Goal: Task Accomplishment & Management: Complete application form

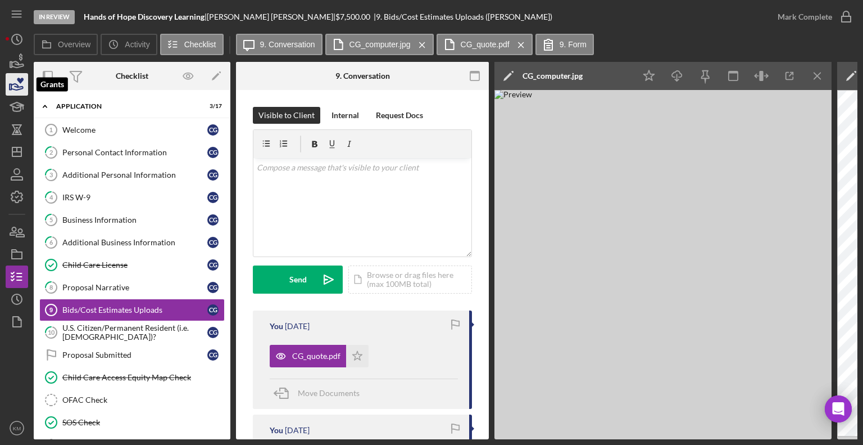
click at [16, 88] on icon "button" at bounding box center [17, 84] width 28 height 28
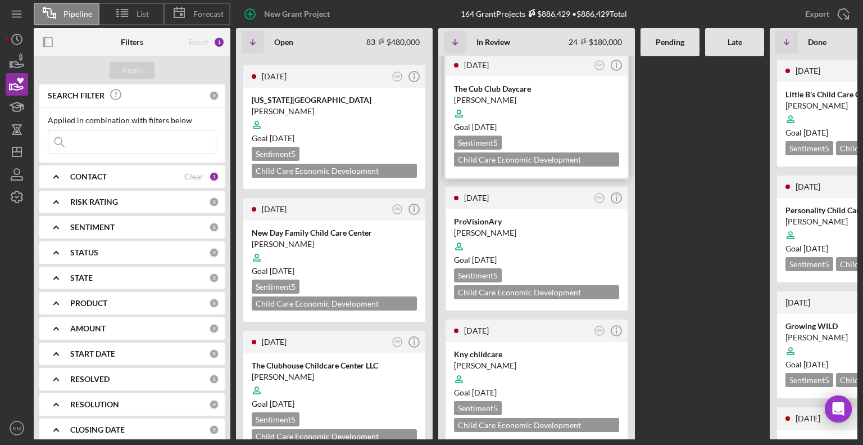
scroll to position [140, 0]
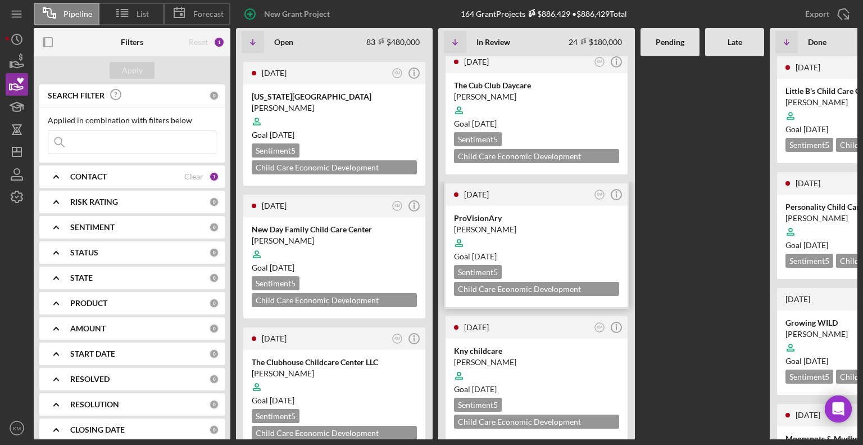
click at [573, 233] on div at bounding box center [536, 242] width 165 height 21
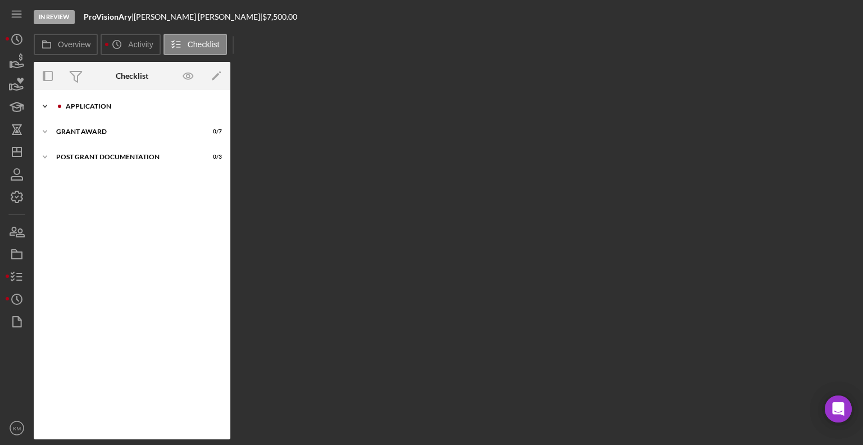
click at [51, 102] on icon "Icon/Expander" at bounding box center [45, 106] width 22 height 22
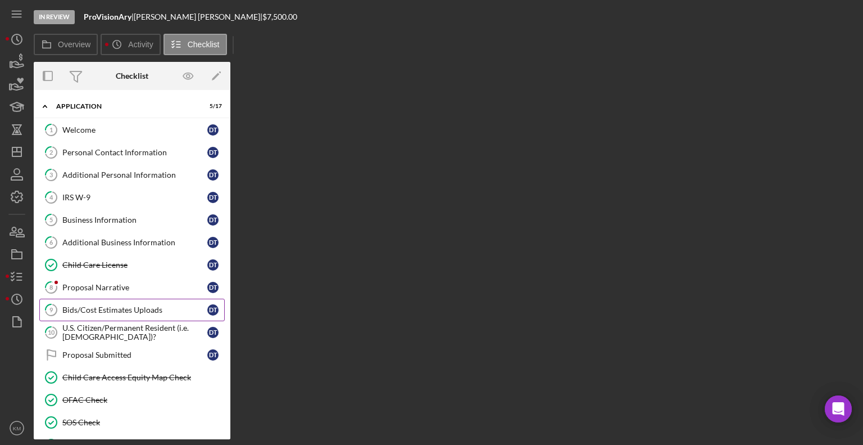
click at [137, 302] on link "9 Bids/Cost Estimates Uploads D T" at bounding box center [131, 309] width 185 height 22
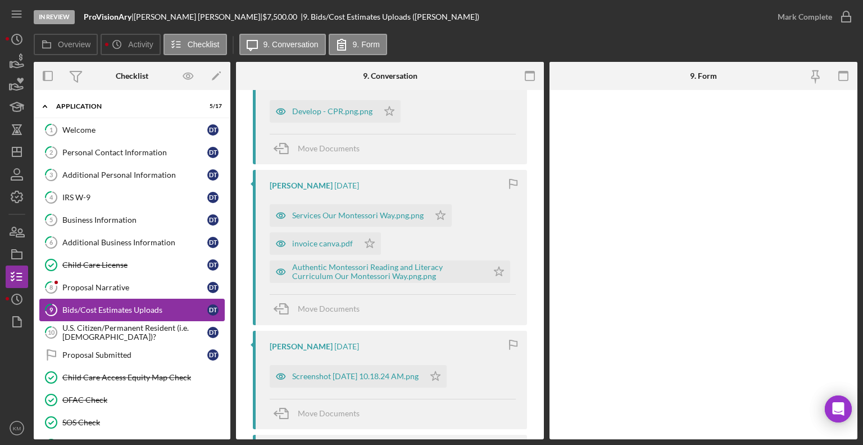
scroll to position [355, 0]
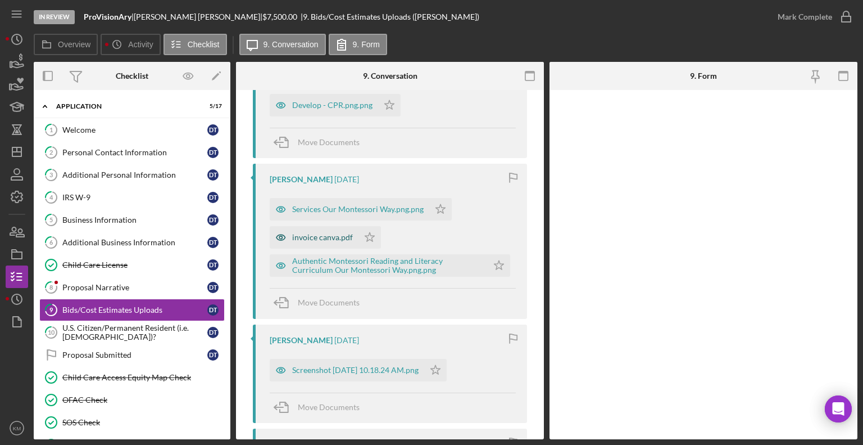
click at [348, 239] on div "invoice canva.pdf" at bounding box center [322, 237] width 61 height 9
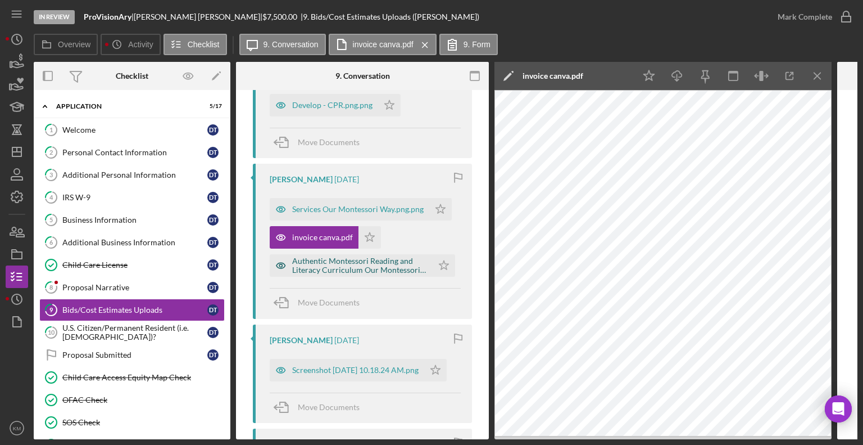
click at [393, 265] on div "Authentic Montessori Reading and Literacy Curriculum Our Montessori Way.png.png" at bounding box center [359, 265] width 135 height 18
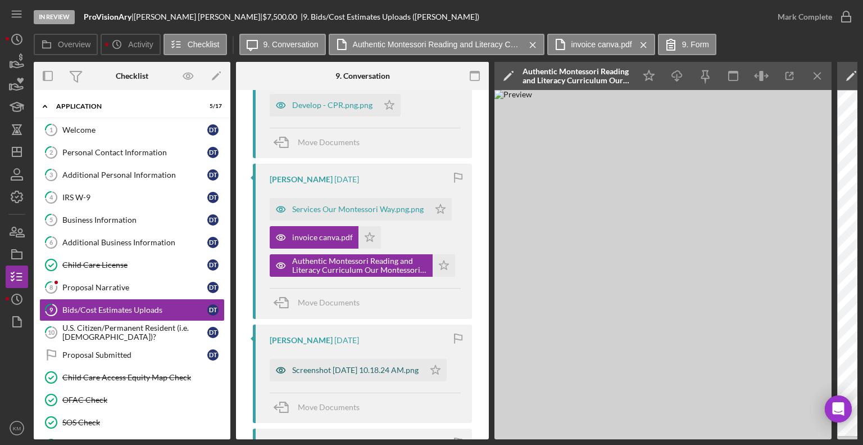
click at [412, 374] on div "Screenshot [DATE] 10.18.24 AM.png" at bounding box center [355, 369] width 126 height 9
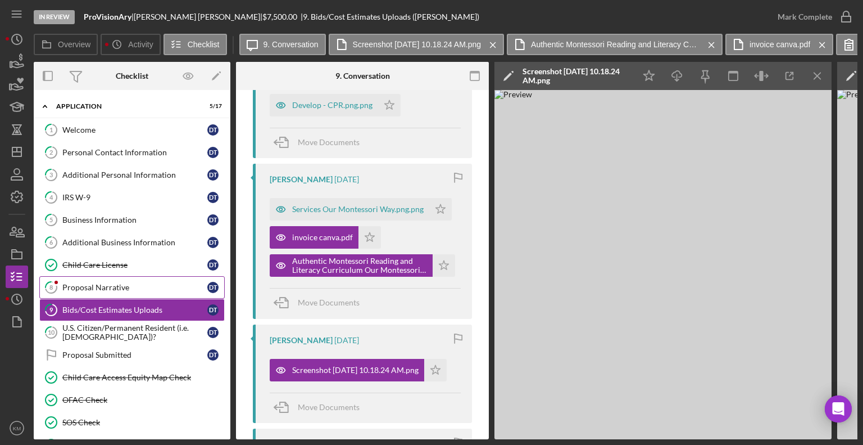
click at [79, 283] on div "Proposal Narrative" at bounding box center [134, 287] width 145 height 9
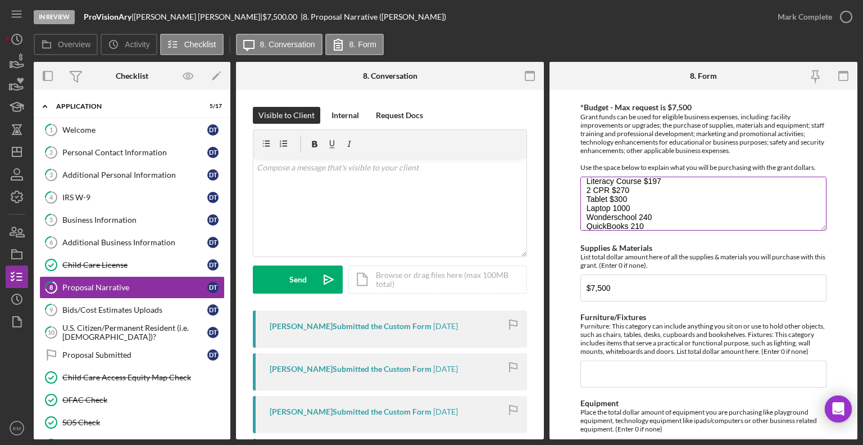
scroll to position [67, 0]
click at [653, 204] on textarea "[MEDICAL_DATA] Training Conference Replay and Notes 244 10 Sensory Bags $330 ou…" at bounding box center [704, 203] width 246 height 54
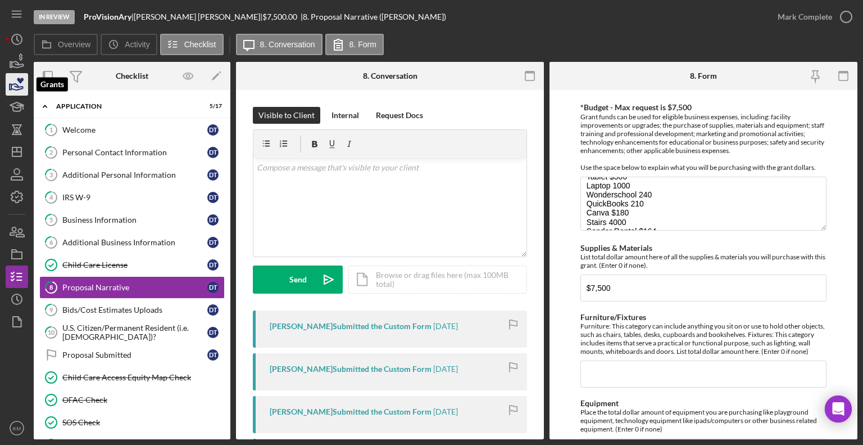
click at [16, 92] on icon "button" at bounding box center [17, 84] width 28 height 28
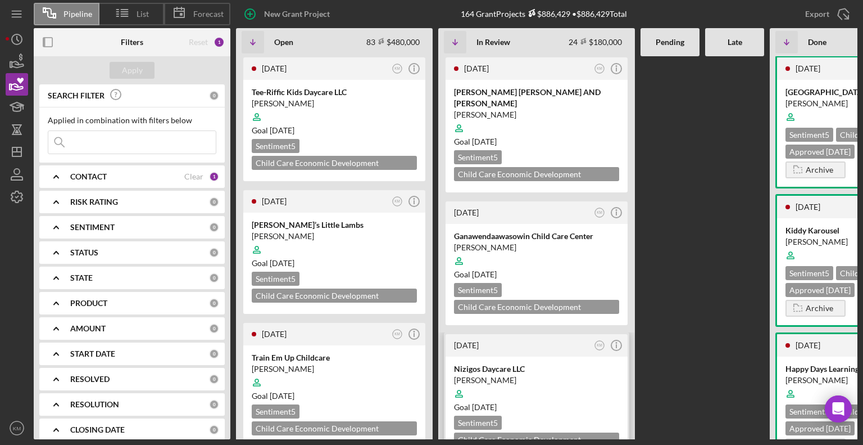
scroll to position [1537, 0]
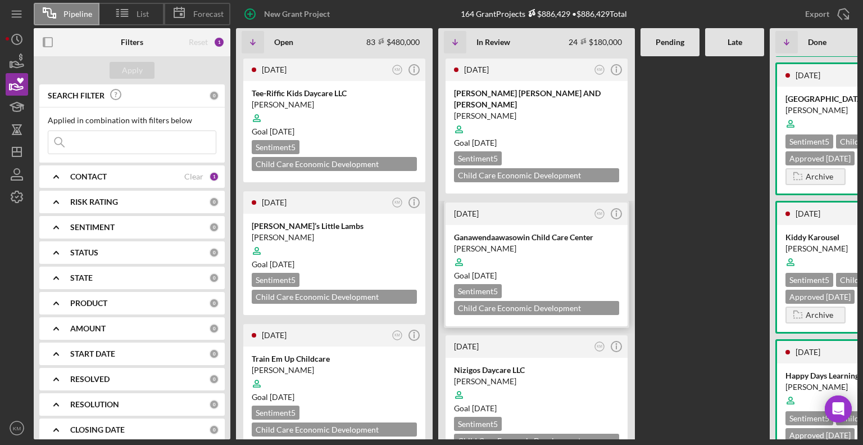
click at [596, 284] on div "Sentiment 5 Child Care Economic Development Grant $7,500" at bounding box center [536, 299] width 165 height 31
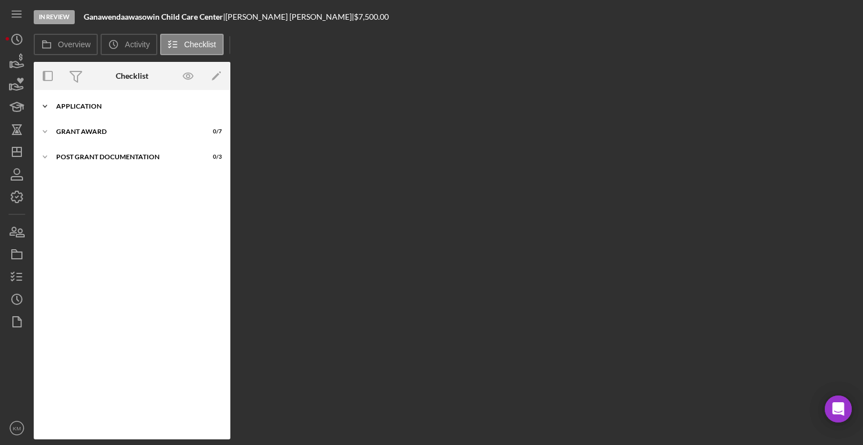
click at [48, 108] on icon "Icon/Expander" at bounding box center [45, 106] width 22 height 22
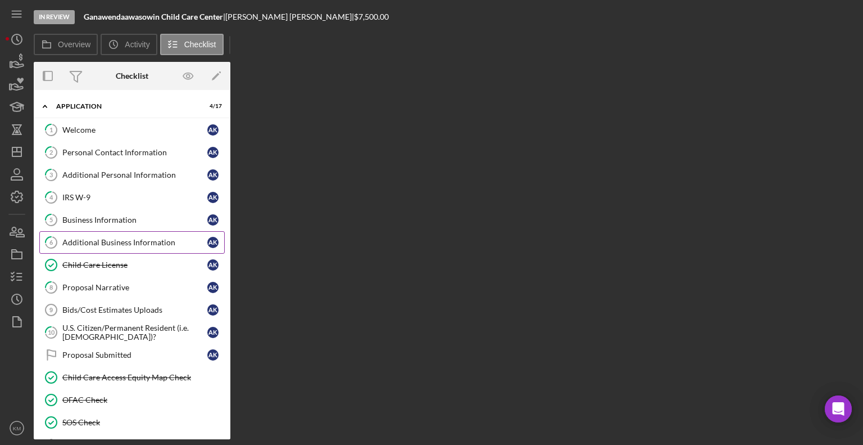
click at [99, 238] on div "Additional Business Information" at bounding box center [134, 242] width 145 height 9
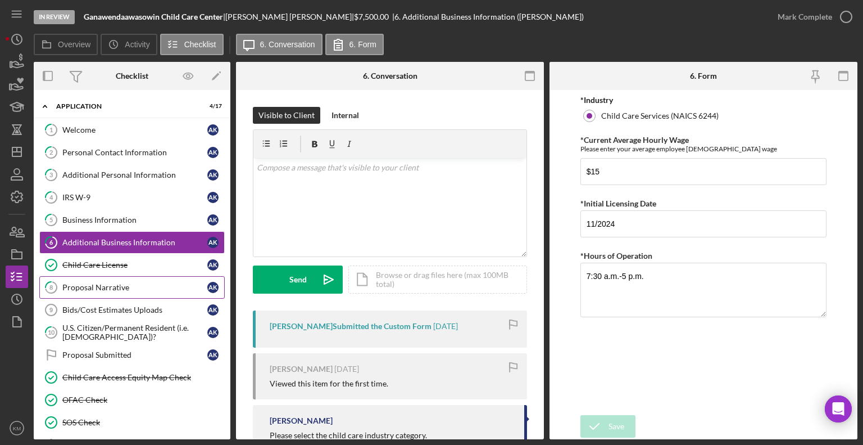
click at [133, 289] on div "Proposal Narrative" at bounding box center [134, 287] width 145 height 9
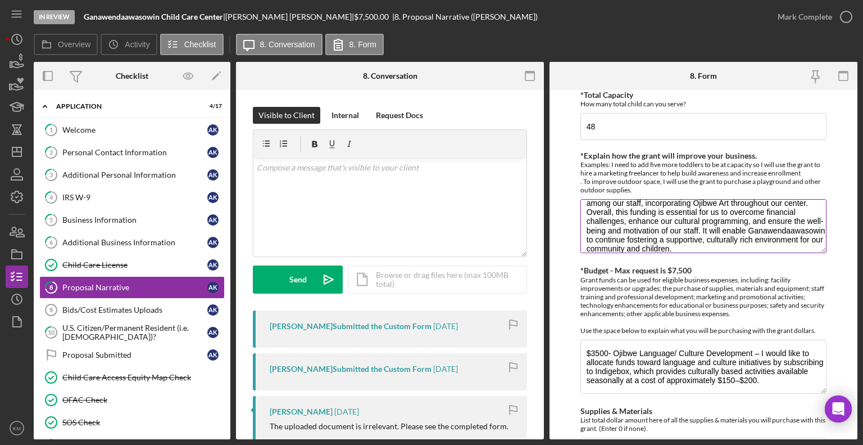
scroll to position [54, 0]
drag, startPoint x: 587, startPoint y: 212, endPoint x: 803, endPoint y: 244, distance: 218.7
click at [803, 244] on textarea "With this funding, Ganawendaawasowin will utilize the resources to acquire prom…" at bounding box center [704, 226] width 246 height 54
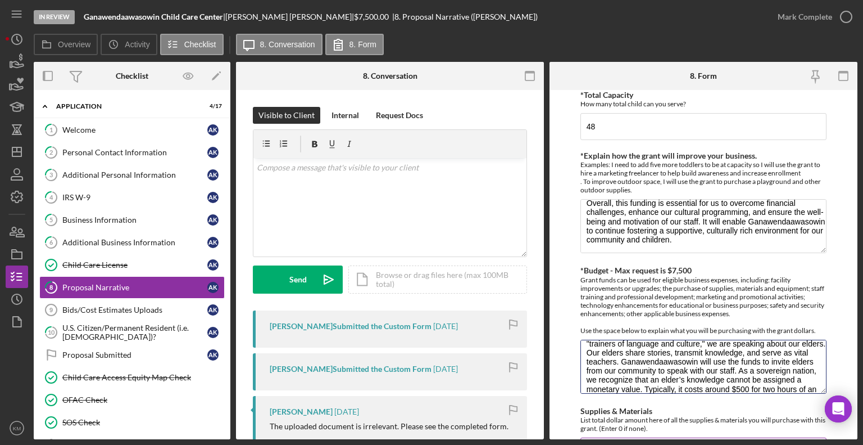
scroll to position [153, 0]
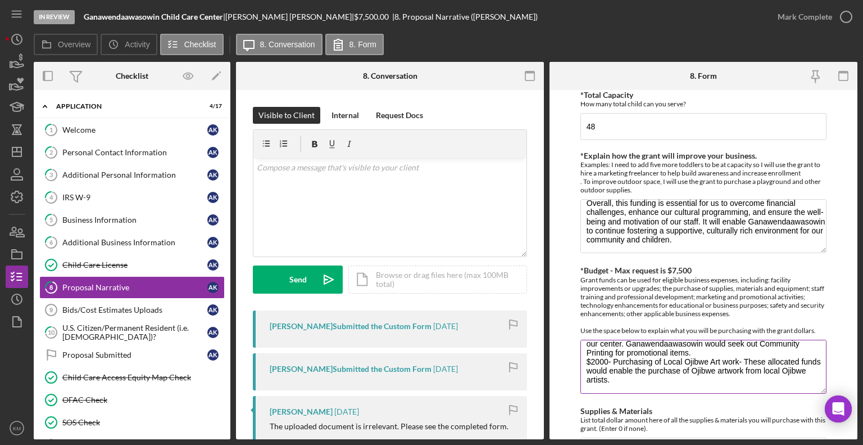
drag, startPoint x: 585, startPoint y: 350, endPoint x: 670, endPoint y: 389, distance: 93.5
click at [670, 389] on textarea "$3500- Ojibwe Language/ Culture Development – I would like to allocate funds to…" at bounding box center [704, 366] width 246 height 54
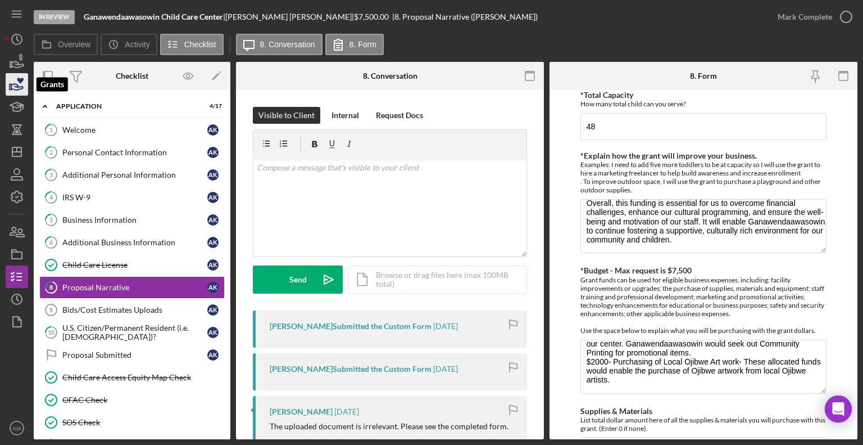
click at [14, 84] on icon "button" at bounding box center [17, 87] width 12 height 6
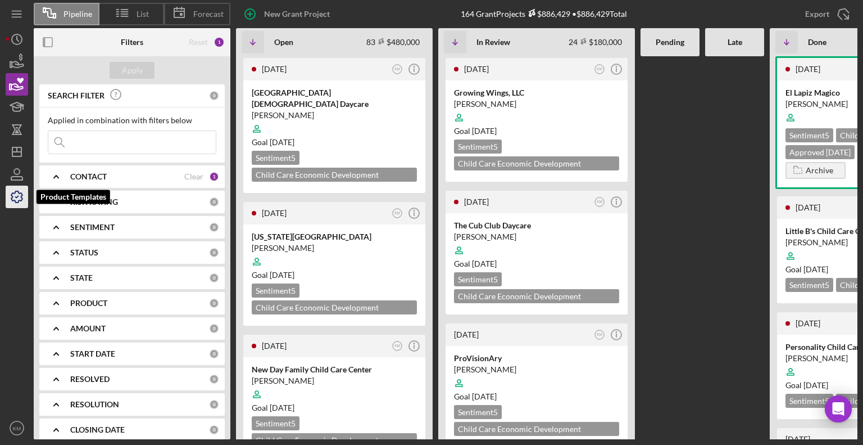
click at [25, 201] on icon "button" at bounding box center [17, 197] width 28 height 28
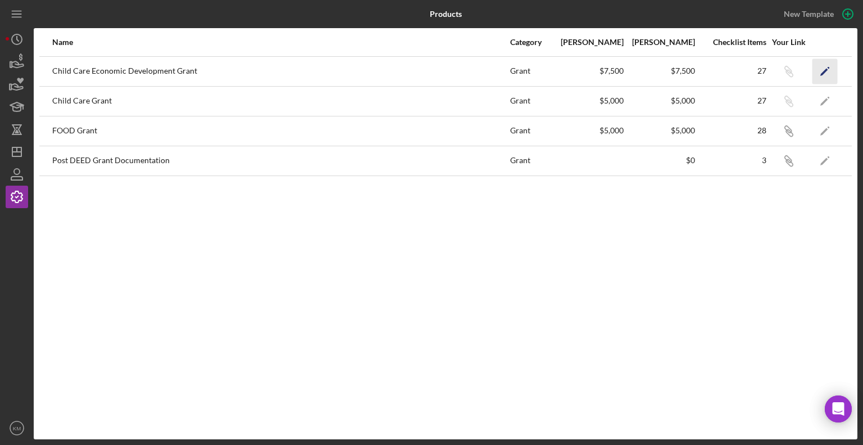
click at [826, 72] on icon "Icon/Edit" at bounding box center [825, 70] width 25 height 25
click at [163, 70] on div "Child Care Economic Development Grant" at bounding box center [280, 71] width 457 height 28
click at [797, 40] on div "Your Link" at bounding box center [789, 42] width 42 height 9
click at [822, 68] on icon "Icon/Edit" at bounding box center [825, 70] width 25 height 25
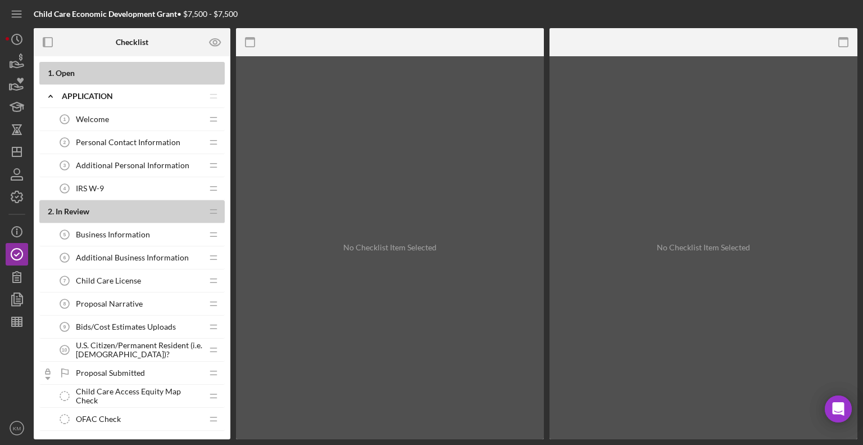
click at [2, 85] on div "Child Care Economic Development Grant • $7,500 - $7,500 Checklist Preview as 1 …" at bounding box center [431, 222] width 863 height 445
click at [16, 87] on icon "button" at bounding box center [17, 87] width 12 height 6
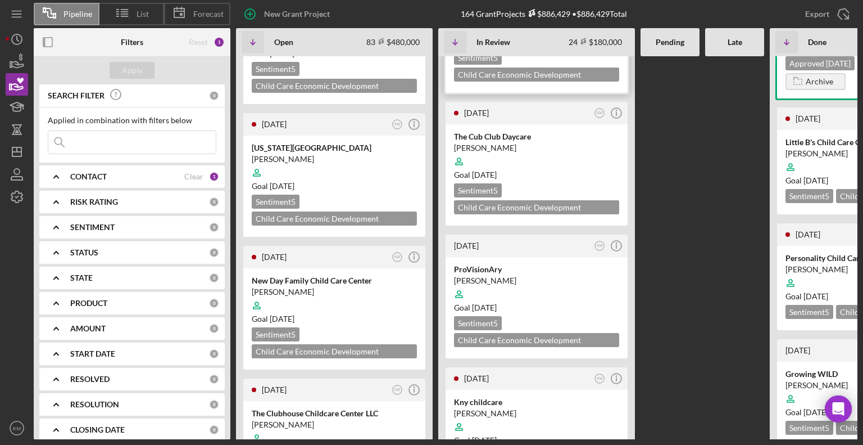
scroll to position [90, 0]
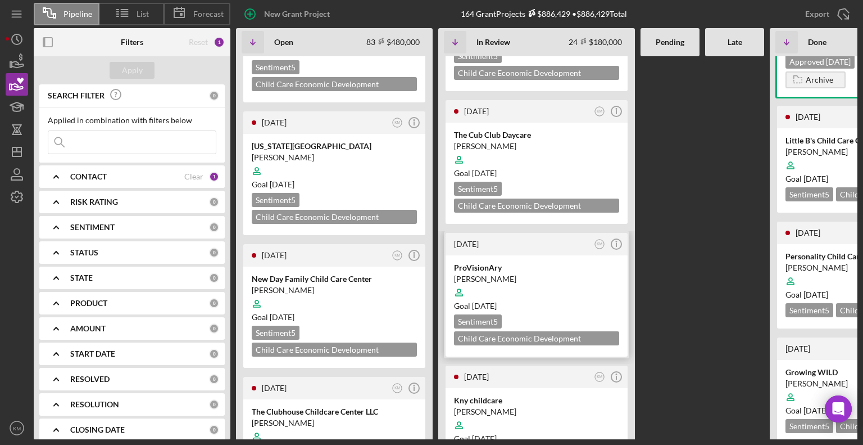
click at [531, 291] on div at bounding box center [536, 292] width 165 height 21
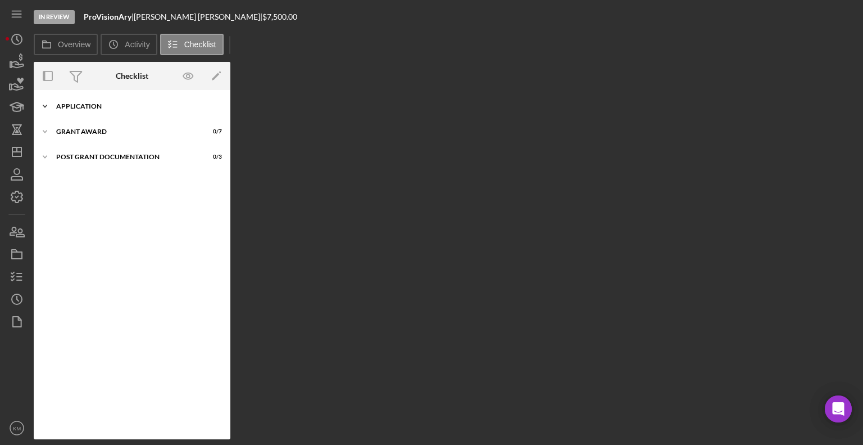
click at [71, 103] on div "Application" at bounding box center [136, 106] width 160 height 7
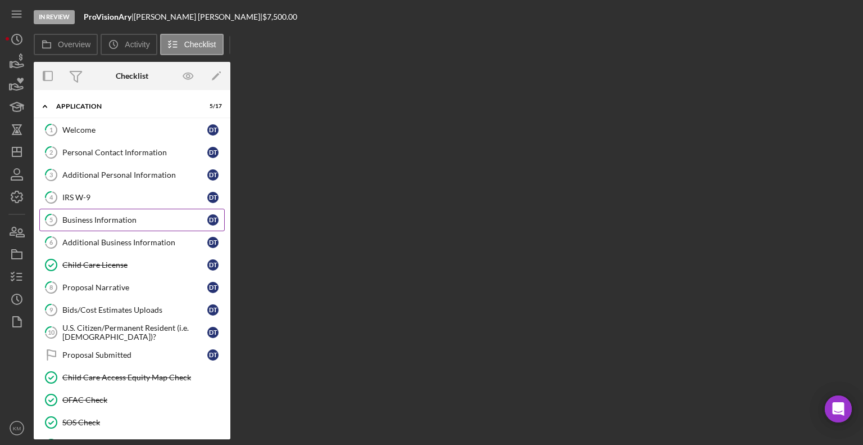
click at [122, 220] on div "Business Information" at bounding box center [134, 219] width 145 height 9
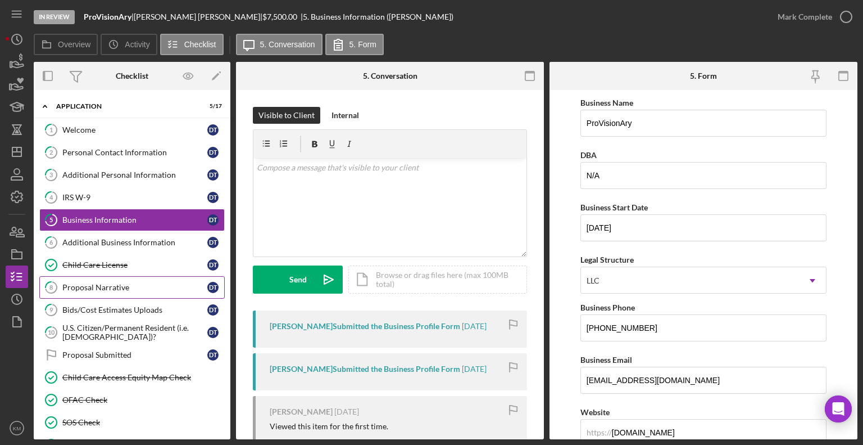
click at [134, 288] on div "Proposal Narrative" at bounding box center [134, 287] width 145 height 9
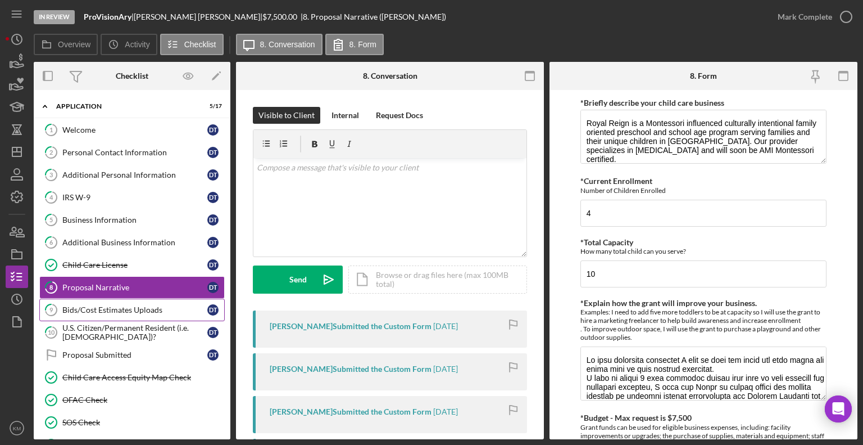
click at [134, 305] on div "Bids/Cost Estimates Uploads" at bounding box center [134, 309] width 145 height 9
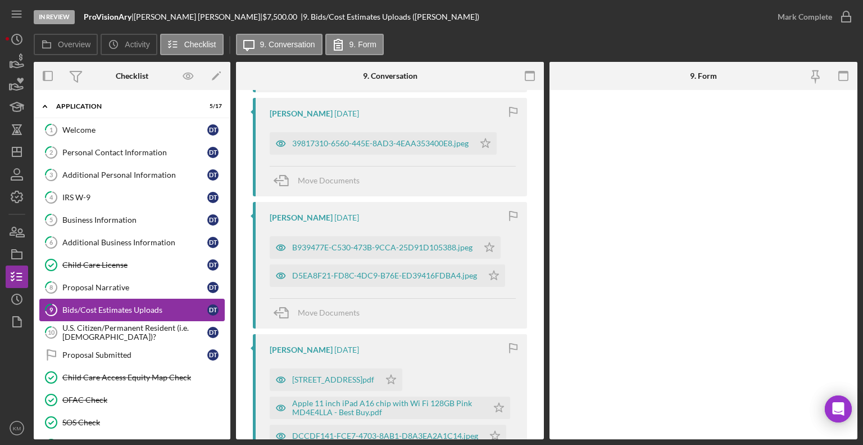
scroll to position [686, 0]
click at [466, 275] on div "D5EA8F21-FD8C-4DC9-B76E-ED39416FDBA4.jpeg" at bounding box center [384, 274] width 185 height 9
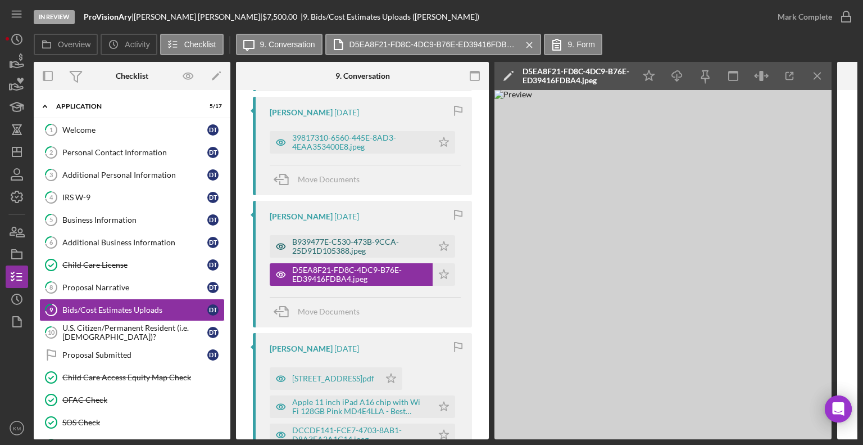
click at [379, 241] on div "B939477E-C530-473B-9CCA-25D91D105388.jpeg" at bounding box center [359, 246] width 135 height 18
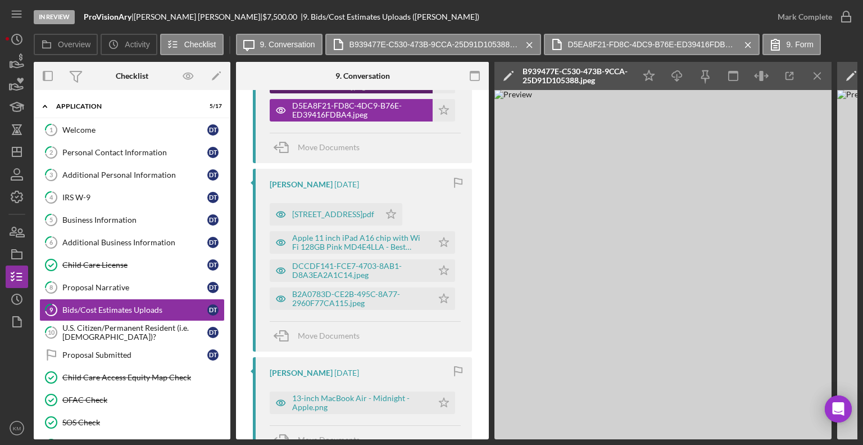
scroll to position [855, 0]
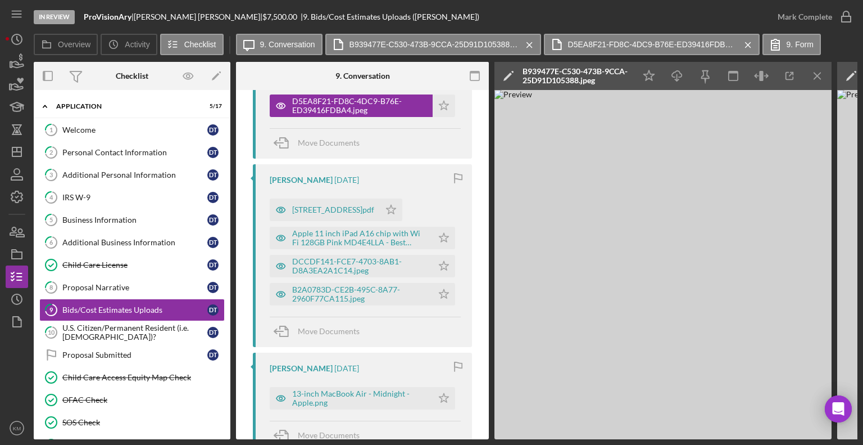
click at [270, 66] on button "B939477E-C530-473B-9CCA-25D91D105388.jpeg Icon/Star" at bounding box center [362, 77] width 185 height 22
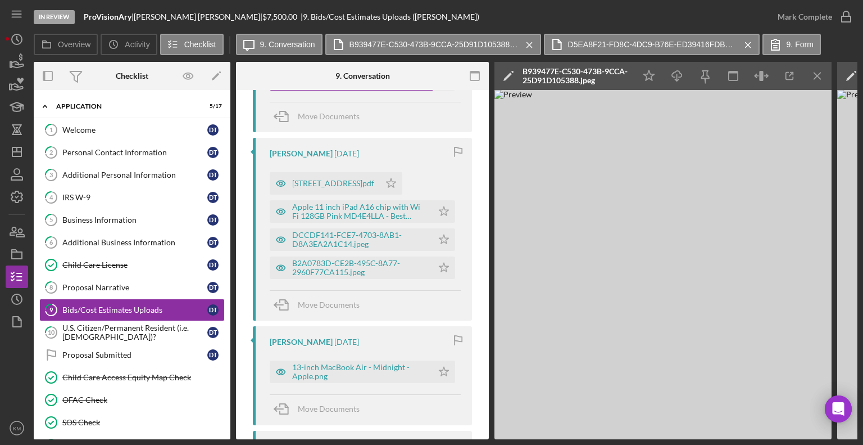
click at [270, 40] on button "B939477E-C530-473B-9CCA-25D91D105388.jpeg Icon/Star" at bounding box center [362, 51] width 185 height 22
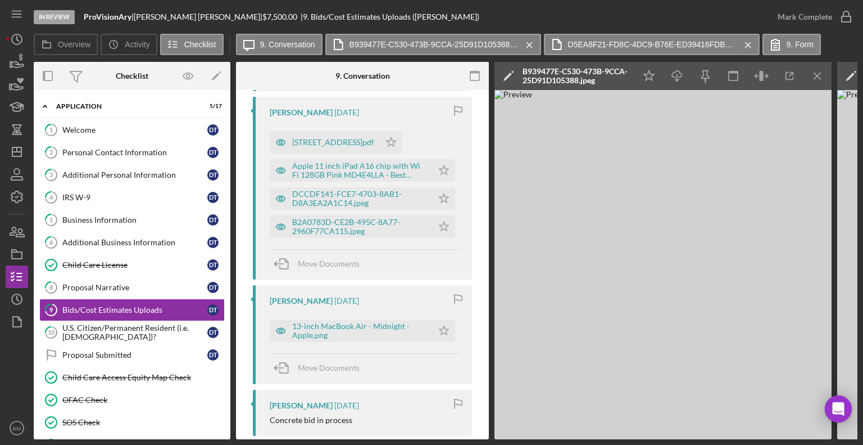
click at [270, 0] on button "B939477E-C530-473B-9CCA-25D91D105388.jpeg Icon/Star" at bounding box center [362, 10] width 185 height 22
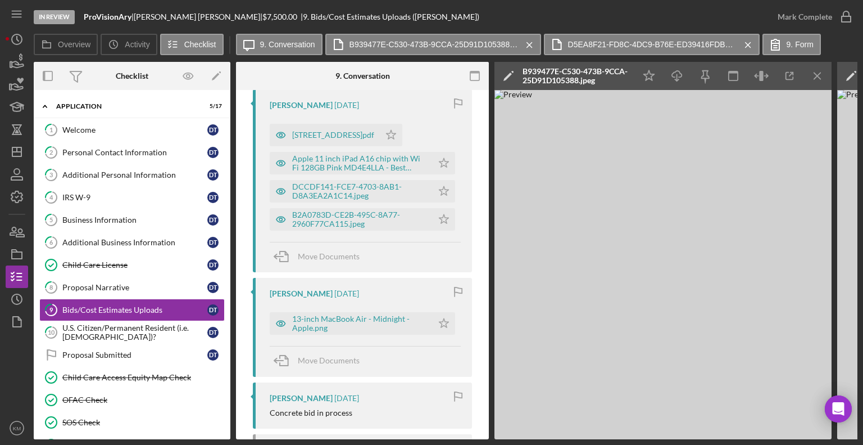
click at [270, 0] on button "B939477E-C530-473B-9CCA-25D91D105388.jpeg Icon/Star" at bounding box center [362, 3] width 185 height 22
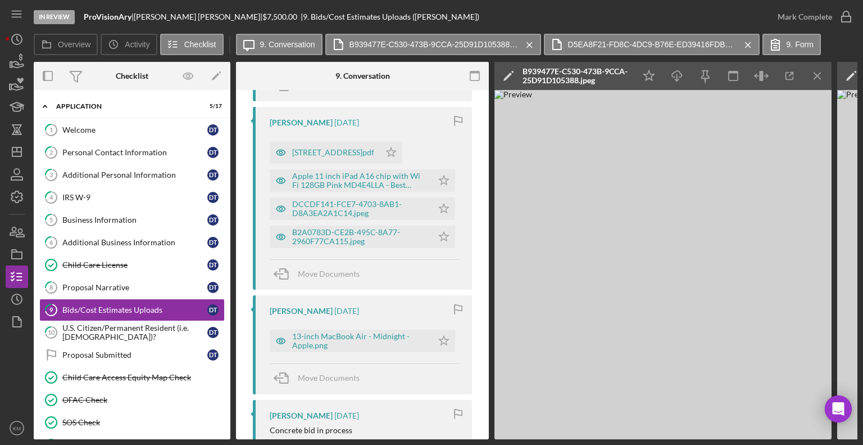
click at [270, 9] on button "B939477E-C530-473B-9CCA-25D91D105388.jpeg Icon/Star" at bounding box center [362, 20] width 185 height 22
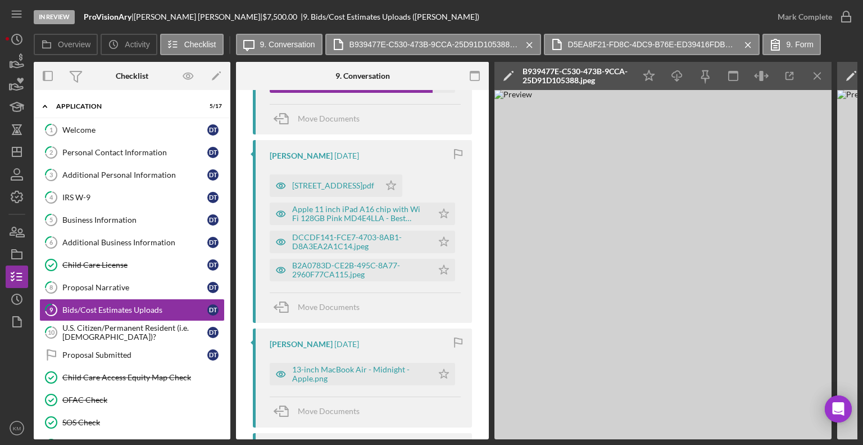
click at [270, 42] on button "B939477E-C530-473B-9CCA-25D91D105388.jpeg Icon/Star" at bounding box center [362, 53] width 185 height 22
click at [270, 43] on button "B939477E-C530-473B-9CCA-25D91D105388.jpeg Icon/Star" at bounding box center [362, 54] width 185 height 22
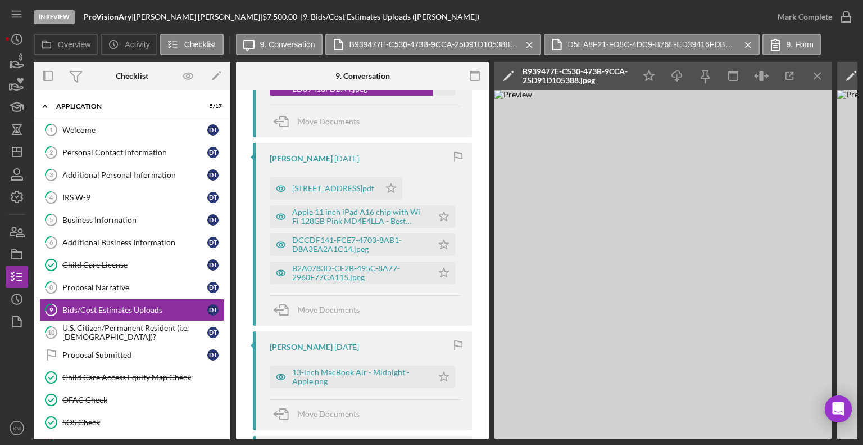
click at [270, 45] on button "B939477E-C530-473B-9CCA-25D91D105388.jpeg Icon/Star" at bounding box center [362, 56] width 185 height 22
click at [270, 46] on button "B939477E-C530-473B-9CCA-25D91D105388.jpeg Icon/Star" at bounding box center [362, 57] width 185 height 22
click at [270, 47] on button "B939477E-C530-473B-9CCA-25D91D105388.jpeg Icon/Star" at bounding box center [362, 58] width 185 height 22
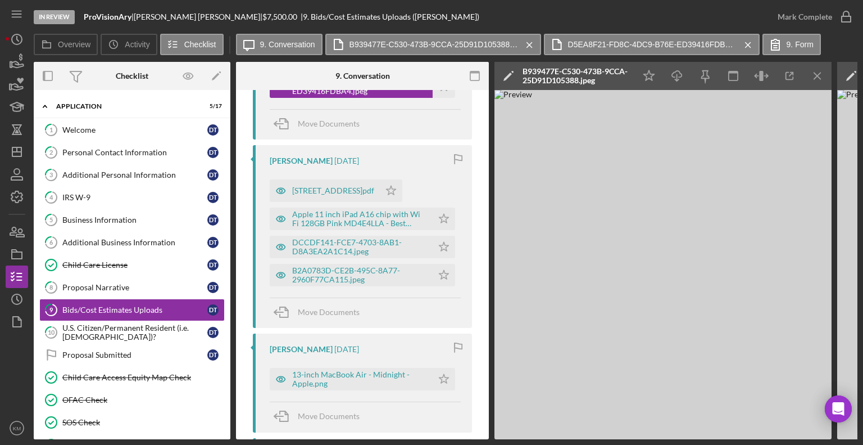
click at [270, 47] on button "B939477E-C530-473B-9CCA-25D91D105388.jpeg Icon/Star" at bounding box center [362, 58] width 185 height 22
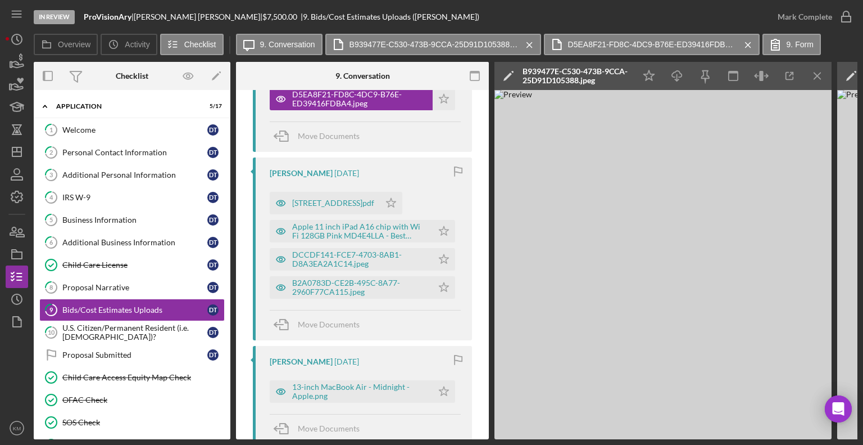
click at [270, 60] on button "B939477E-C530-473B-9CCA-25D91D105388.jpeg Icon/Star" at bounding box center [362, 71] width 185 height 22
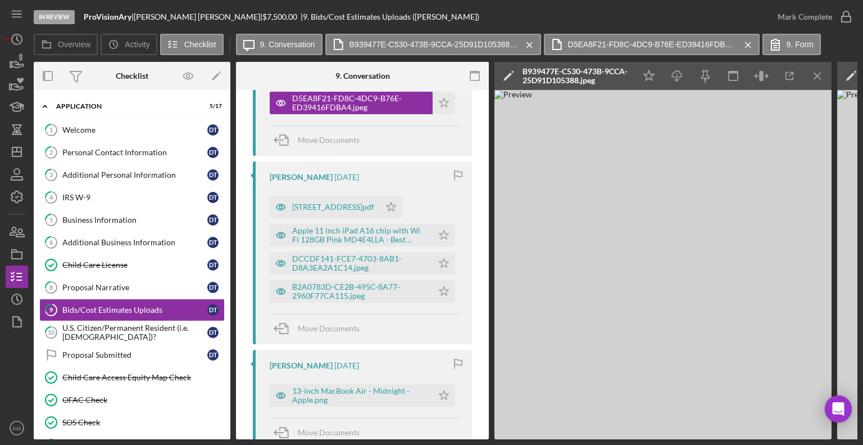
click at [270, 64] on button "B939477E-C530-473B-9CCA-25D91D105388.jpeg Icon/Star" at bounding box center [362, 75] width 185 height 22
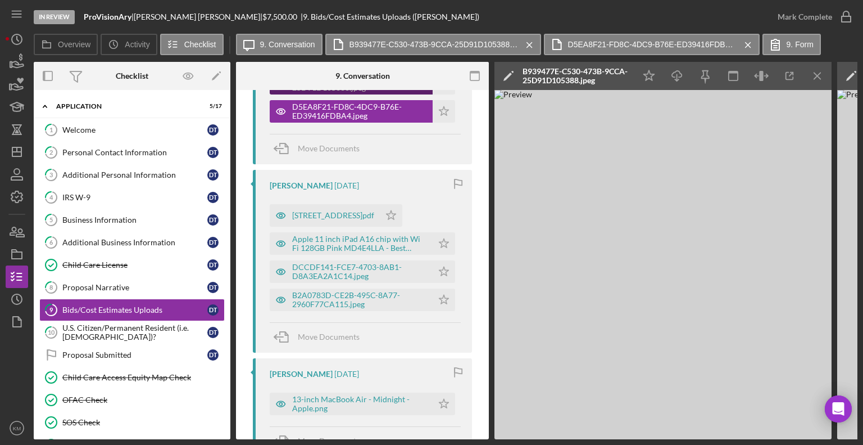
click at [270, 72] on button "B939477E-C530-473B-9CCA-25D91D105388.jpeg Icon/Star" at bounding box center [362, 83] width 185 height 22
click at [270, 73] on button "B939477E-C530-473B-9CCA-25D91D105388.jpeg Icon/Star" at bounding box center [362, 84] width 185 height 22
click at [270, 74] on button "B939477E-C530-473B-9CCA-25D91D105388.jpeg Icon/Star" at bounding box center [362, 85] width 185 height 22
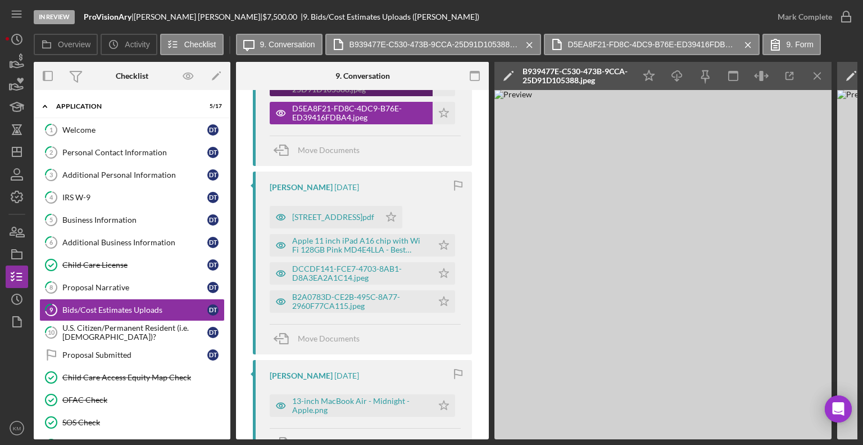
click at [270, 74] on button "B939477E-C530-473B-9CCA-25D91D105388.jpeg Icon/Star" at bounding box center [362, 85] width 185 height 22
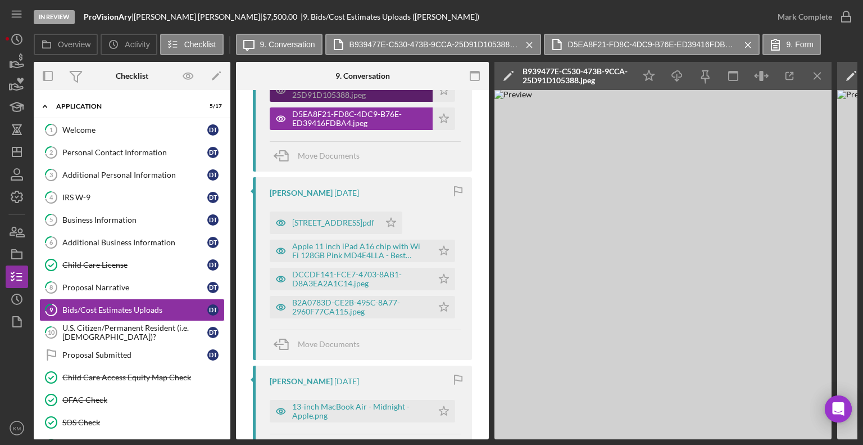
click at [270, 79] on button "B939477E-C530-473B-9CCA-25D91D105388.jpeg Icon/Star" at bounding box center [362, 90] width 185 height 22
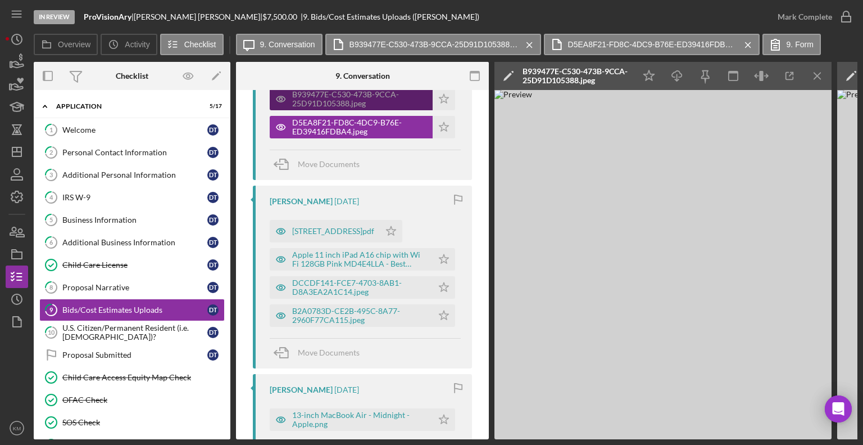
click at [270, 88] on button "B939477E-C530-473B-9CCA-25D91D105388.jpeg Icon/Star" at bounding box center [362, 99] width 185 height 22
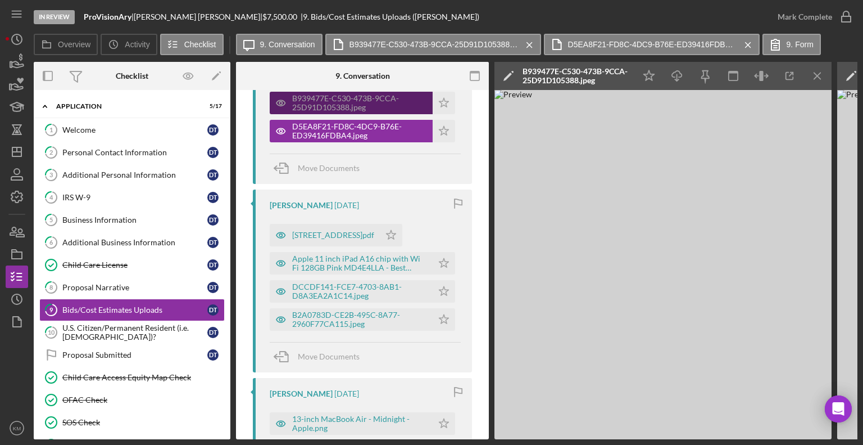
click at [270, 92] on button "B939477E-C530-473B-9CCA-25D91D105388.jpeg Icon/Star" at bounding box center [362, 103] width 185 height 22
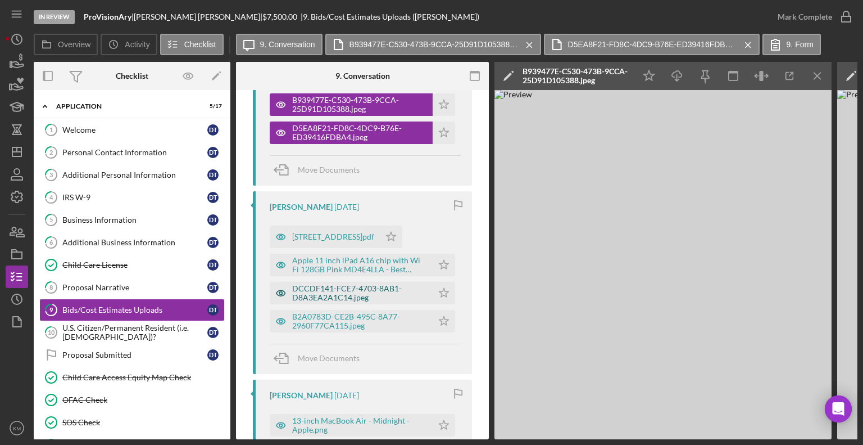
click at [423, 288] on div "DCCDF141-FCE7-4703-8AB1-D8A3EA2A1C14.jpeg" at bounding box center [359, 293] width 135 height 18
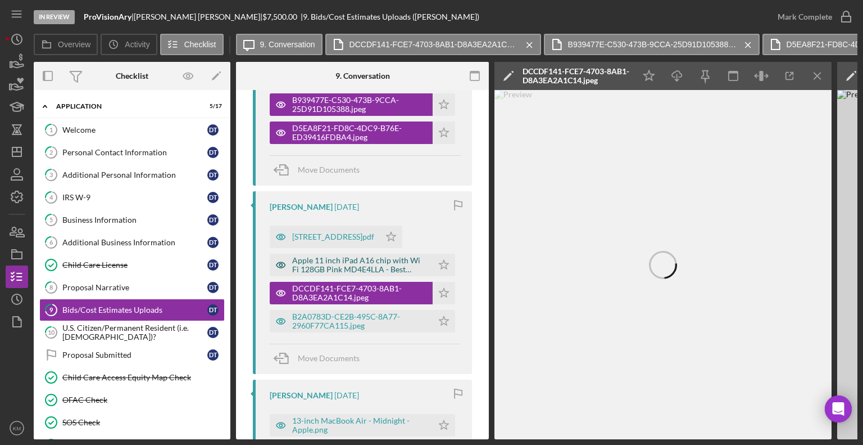
click at [387, 267] on div "Apple 11 inch iPad A16 chip with Wi Fi 128GB Pink MD4E4LLA - Best Buy.pdf" at bounding box center [359, 265] width 135 height 18
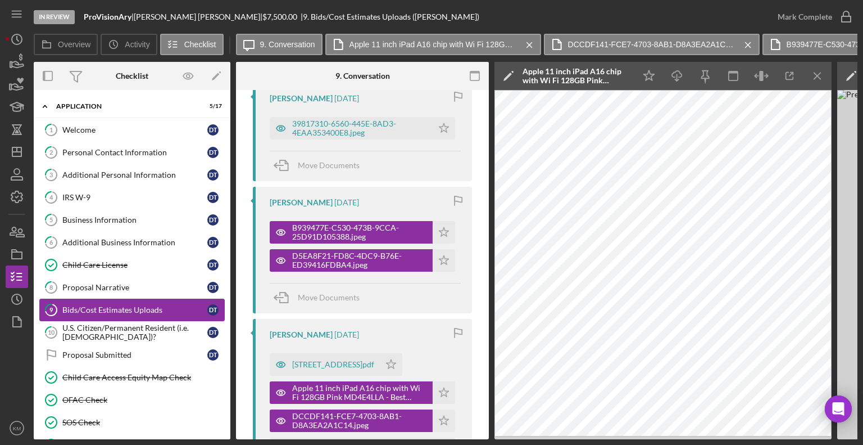
scroll to position [700, 0]
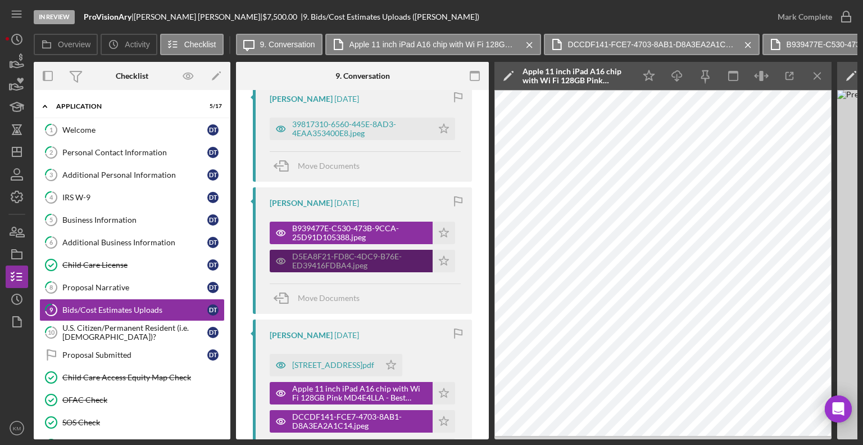
click at [414, 257] on div "D5EA8F21-FD8C-4DC9-B76E-ED39416FDBA4.jpeg" at bounding box center [359, 261] width 135 height 18
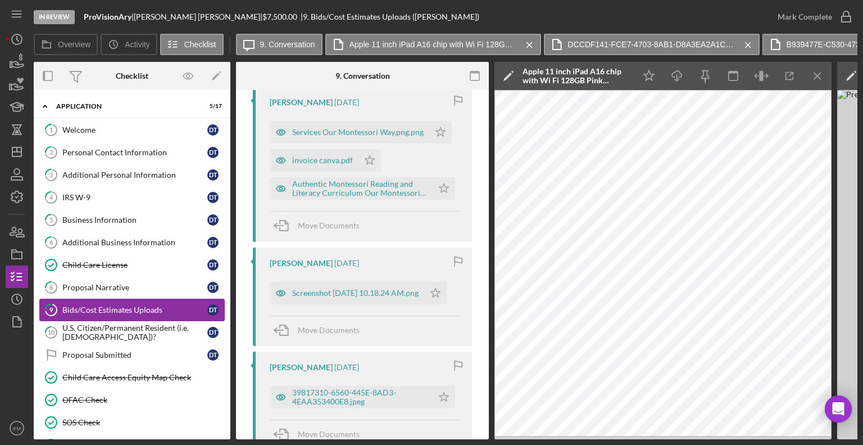
scroll to position [430, 0]
